Goal: Task Accomplishment & Management: Manage account settings

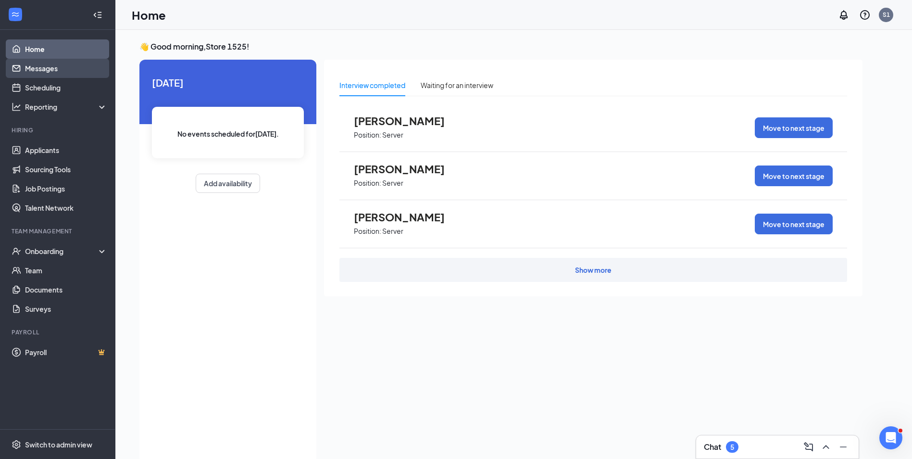
click at [40, 73] on link "Messages" at bounding box center [66, 68] width 82 height 19
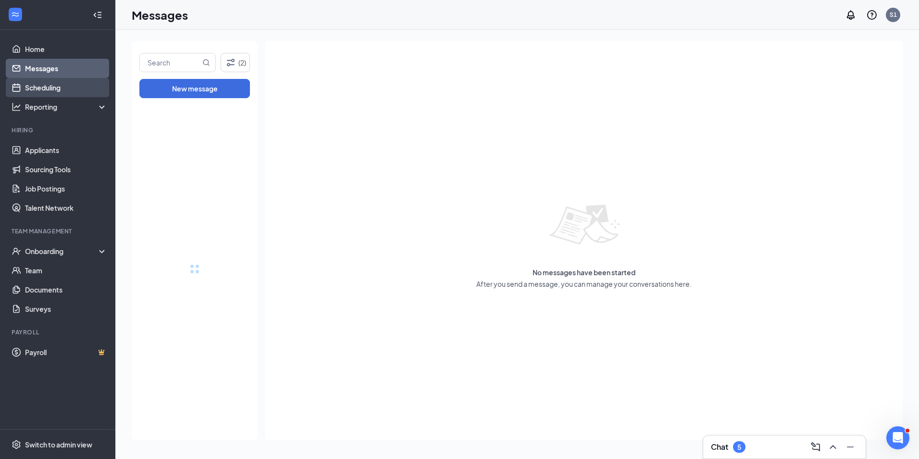
click at [43, 90] on link "Scheduling" at bounding box center [66, 87] width 82 height 19
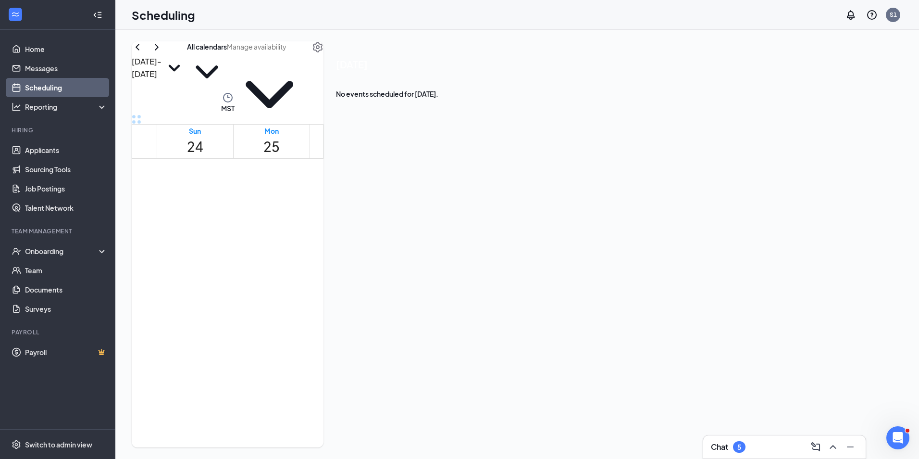
scroll to position [617, 0]
click at [376, 73] on td at bounding box center [424, 67] width 535 height 11
click at [376, 62] on td at bounding box center [424, 55] width 535 height 11
click at [378, 62] on td at bounding box center [424, 55] width 535 height 11
click at [421, 280] on span "12:00-12:30 PM" at bounding box center [416, 294] width 20 height 28
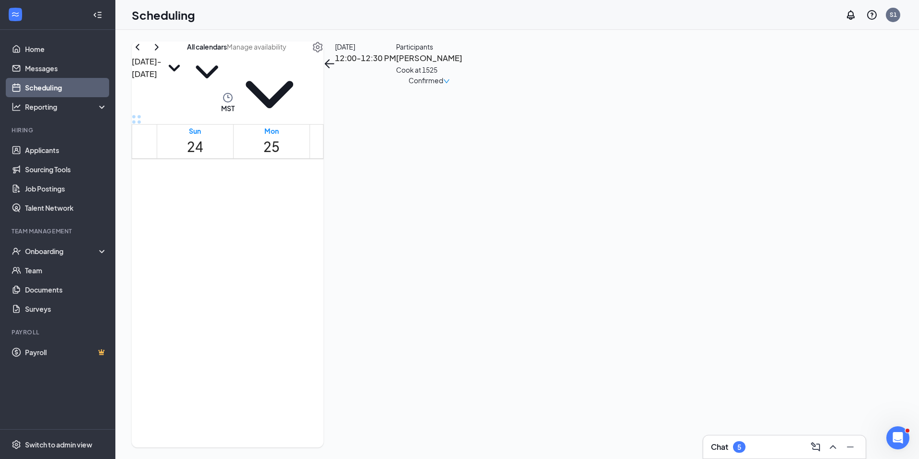
click at [426, 308] on div "1" at bounding box center [436, 316] width 20 height 16
click at [446, 325] on div "1:00-1:30 PM 1" at bounding box center [454, 302] width 16 height 43
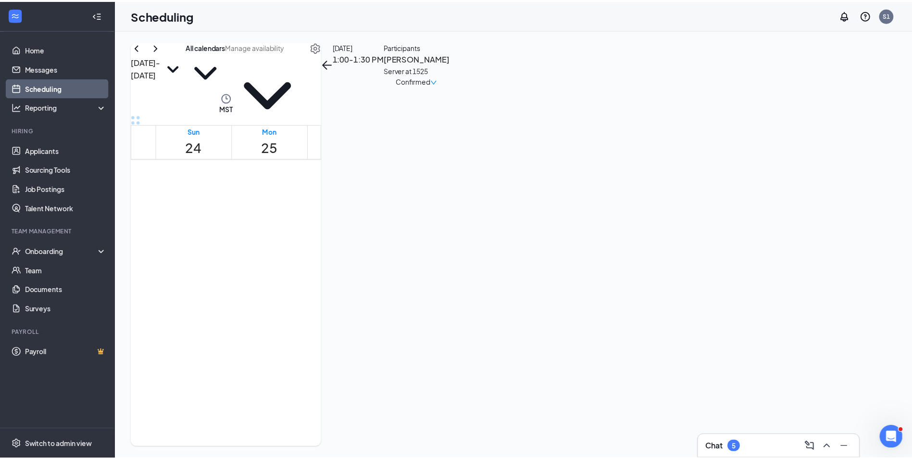
scroll to position [433, 0]
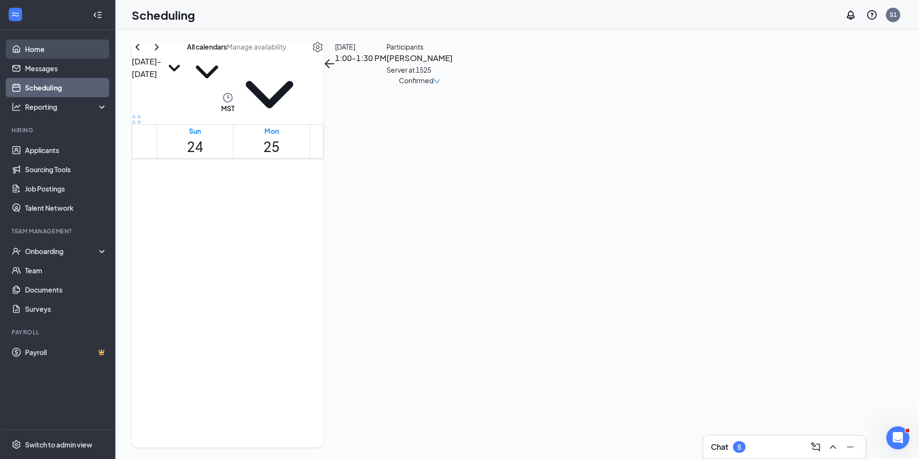
click at [68, 52] on link "Home" at bounding box center [66, 48] width 82 height 19
